Goal: Information Seeking & Learning: Understand process/instructions

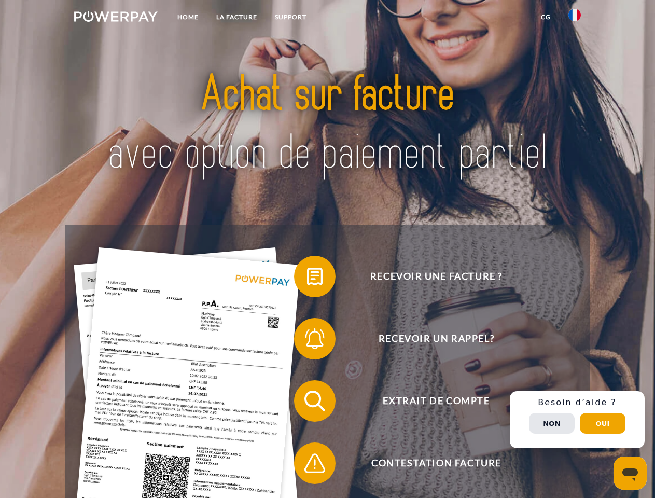
click at [116, 18] on img at bounding box center [115, 16] width 83 height 10
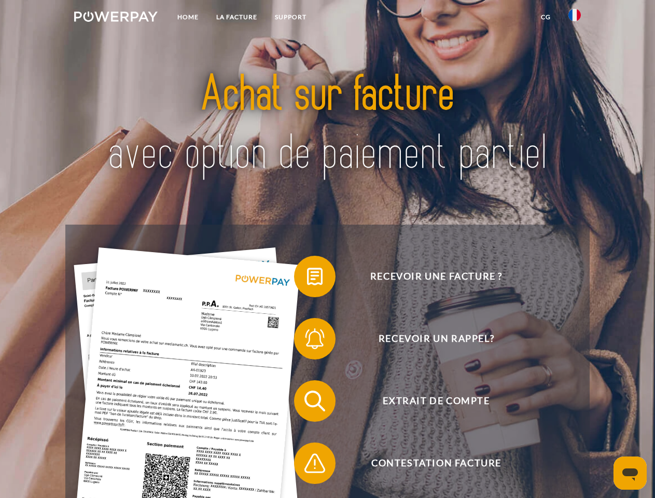
click at [575, 18] on img at bounding box center [574, 15] width 12 height 12
click at [545, 17] on link "CG" at bounding box center [545, 17] width 27 height 19
click at [307, 278] on span at bounding box center [299, 276] width 52 height 52
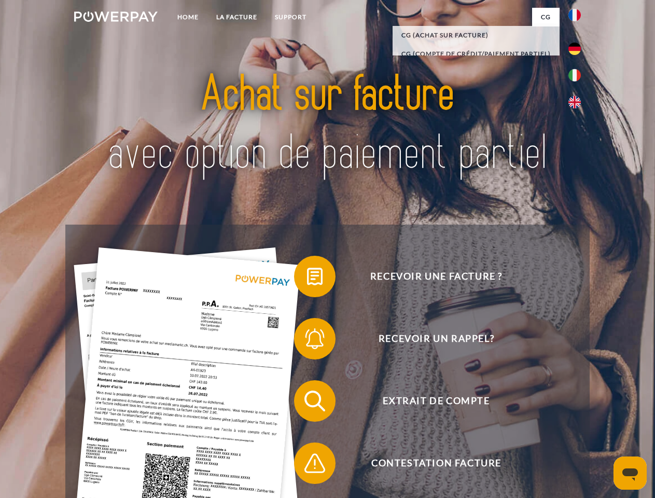
click at [307, 341] on span at bounding box center [299, 339] width 52 height 52
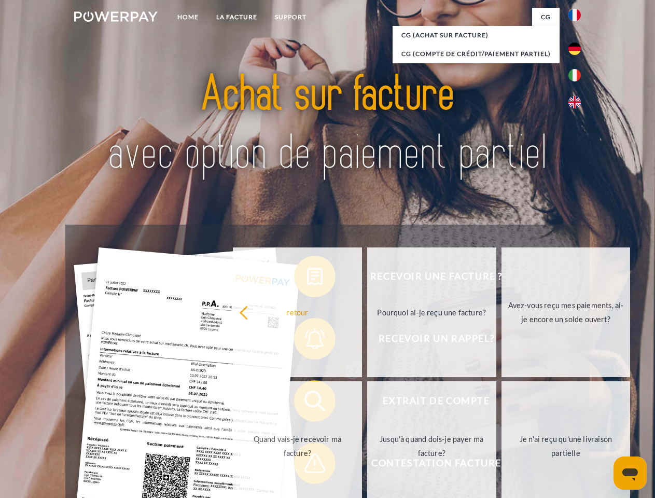
click at [367, 403] on link "Jusqu'à quand dois-je payer ma facture?" at bounding box center [431, 446] width 129 height 130
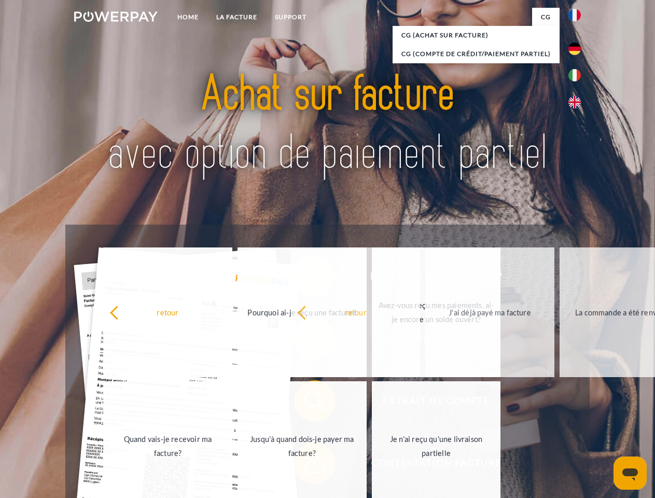
click at [307, 465] on span at bounding box center [299, 463] width 52 height 52
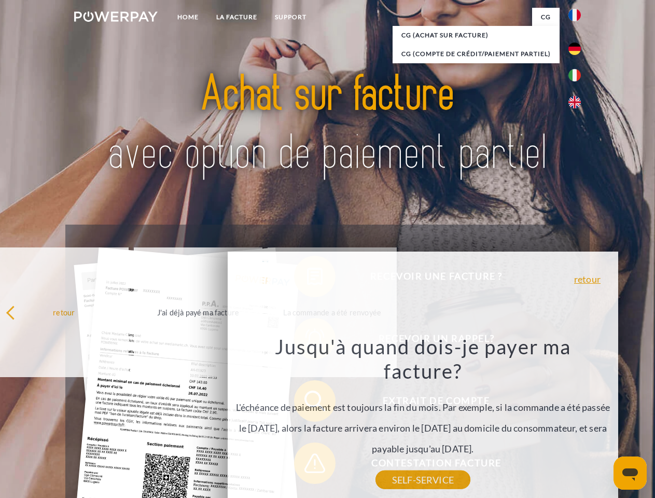
click at [577, 419] on div "Recevoir une facture ? Recevoir un rappel? Extrait de compte retour" at bounding box center [327, 432] width 524 height 415
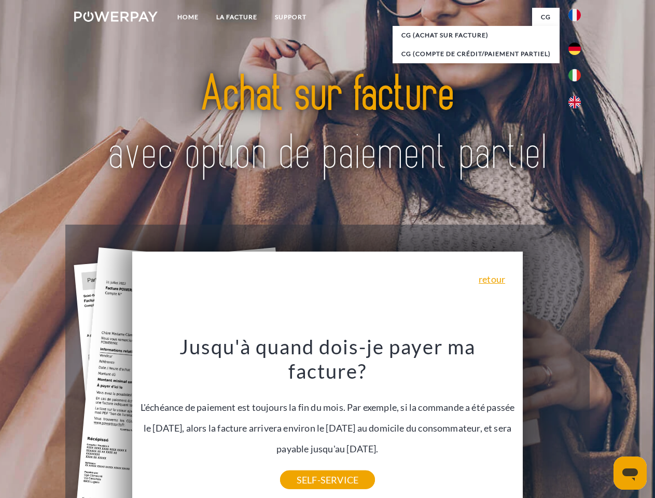
click at [552, 422] on span "Extrait de compte" at bounding box center [436, 400] width 254 height 41
click at [603, 423] on header "Home LA FACTURE Support" at bounding box center [327, 358] width 655 height 716
